Goal: Transaction & Acquisition: Purchase product/service

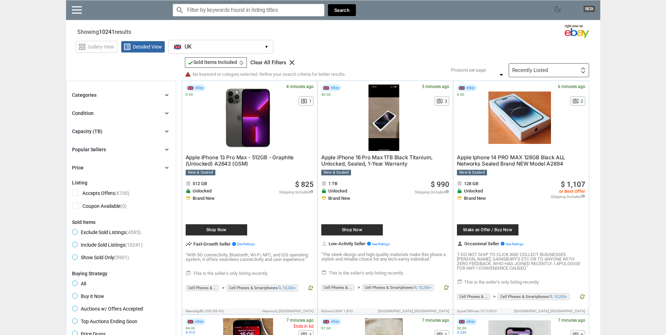
click at [245, 13] on input "Search for models" at bounding box center [249, 10] width 152 height 13
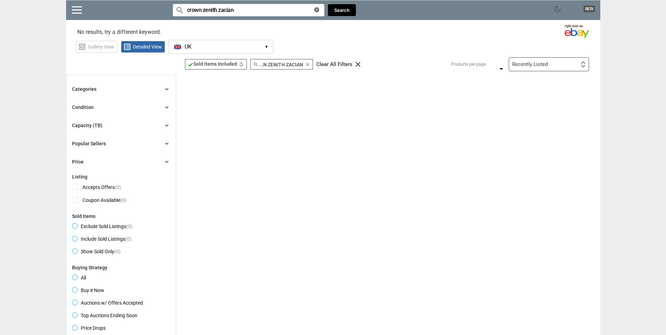
type input "crown zenith zacian"
click at [318, 7] on icon "clear" at bounding box center [316, 9] width 5 height 5
click at [318, 9] on input "Search for models" at bounding box center [249, 10] width 152 height 13
click at [75, 7] on link at bounding box center [77, 9] width 10 height 7
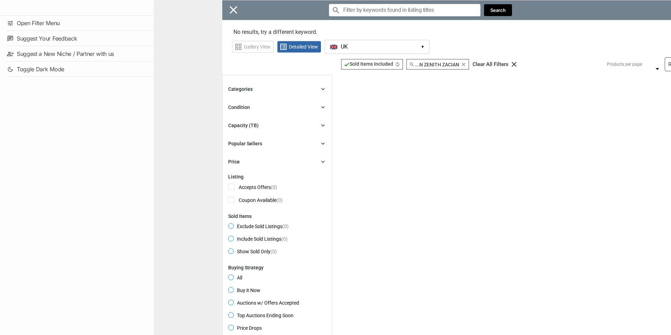
click at [260, 87] on div "Close menu" at bounding box center [489, 167] width 671 height 335
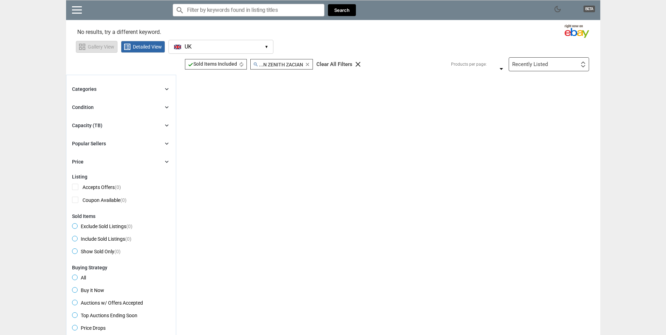
click at [101, 45] on span "Gallery View" at bounding box center [101, 46] width 27 height 5
click at [136, 48] on span "Detailed View" at bounding box center [147, 46] width 29 height 5
click at [359, 64] on icon "clear" at bounding box center [358, 64] width 8 height 8
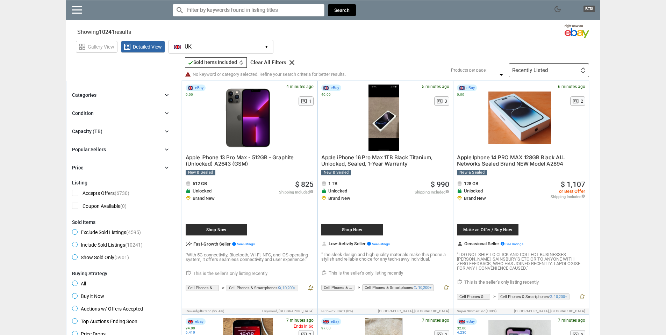
click at [259, 12] on input "Search for models" at bounding box center [249, 10] width 152 height 13
type input "zacian"
